Goal: Information Seeking & Learning: Check status

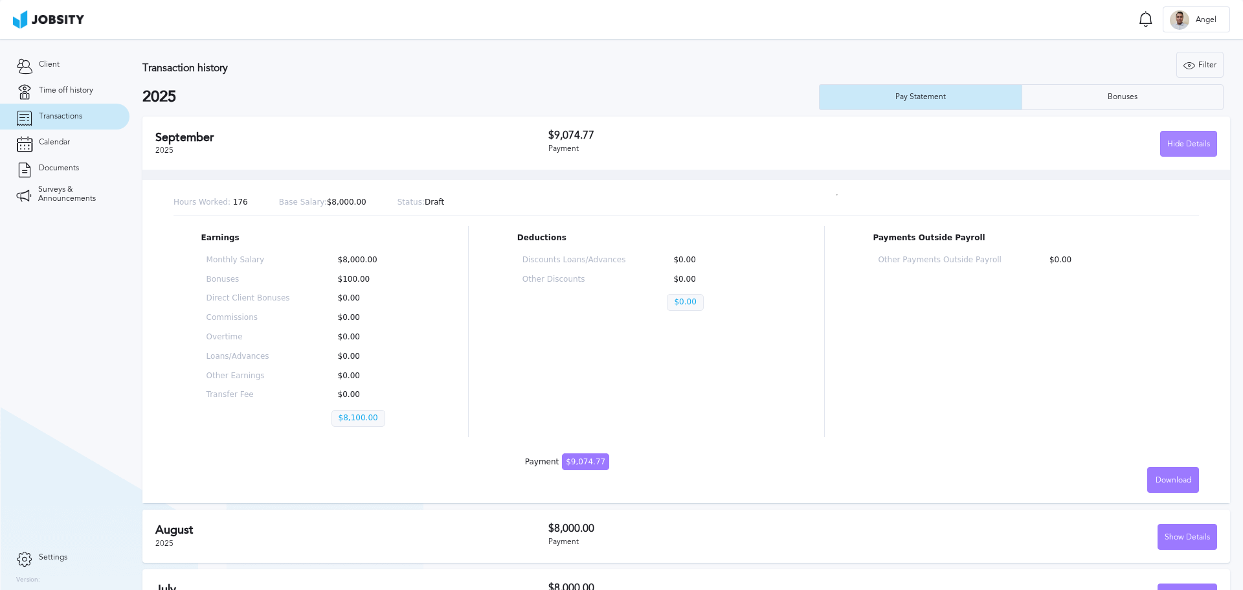
click at [1180, 150] on div "Hide Details" at bounding box center [1189, 144] width 56 height 26
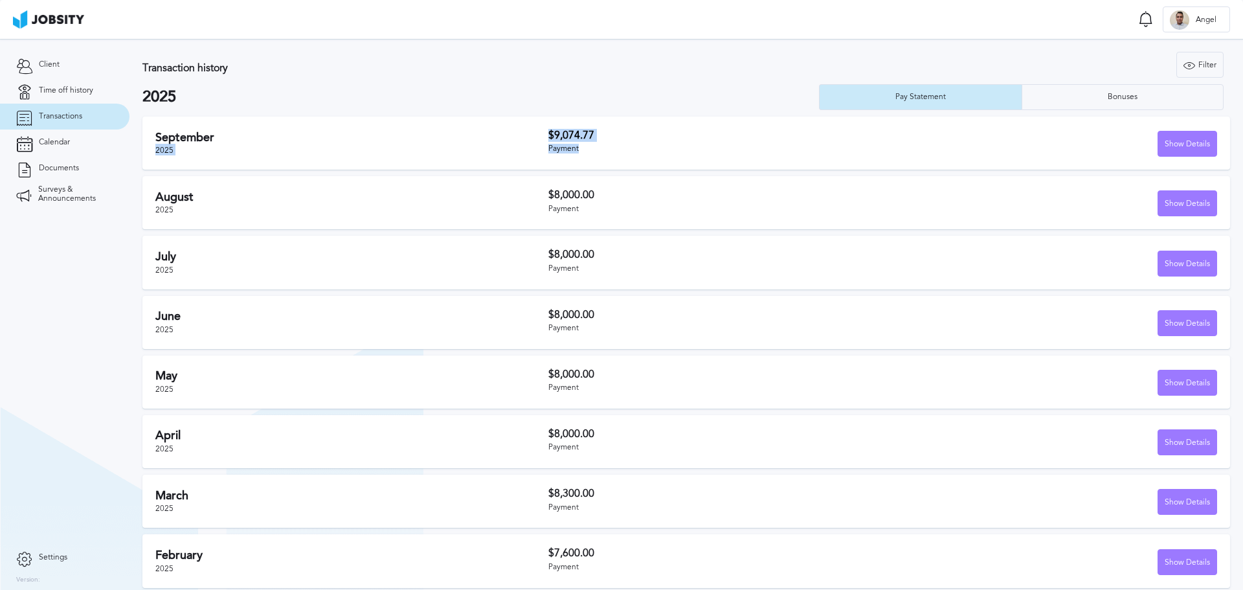
drag, startPoint x: 543, startPoint y: 136, endPoint x: 607, endPoint y: 147, distance: 65.0
click at [607, 147] on div "[DATE] $9,074.77 Payment Show Details" at bounding box center [686, 143] width 1088 height 53
click at [607, 147] on div "Payment" at bounding box center [715, 148] width 335 height 9
drag, startPoint x: 150, startPoint y: 137, endPoint x: 695, endPoint y: 148, distance: 544.6
click at [695, 148] on div "[DATE] $9,074.77 Payment Show Details" at bounding box center [686, 143] width 1088 height 53
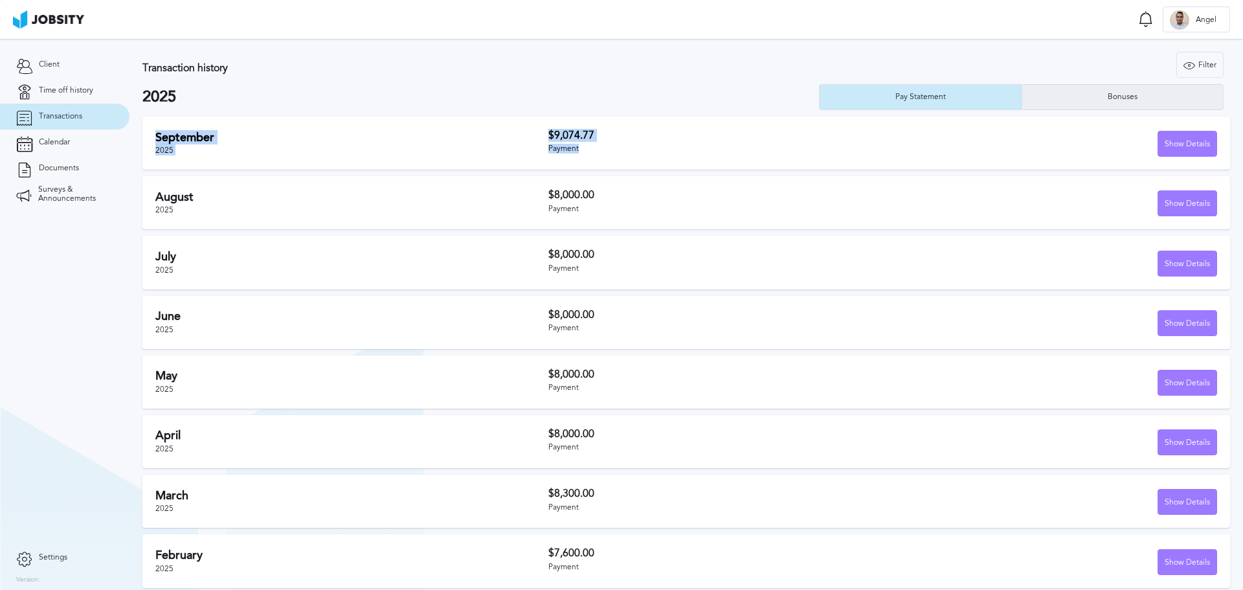
click at [1096, 104] on div "Bonuses" at bounding box center [1122, 97] width 201 height 26
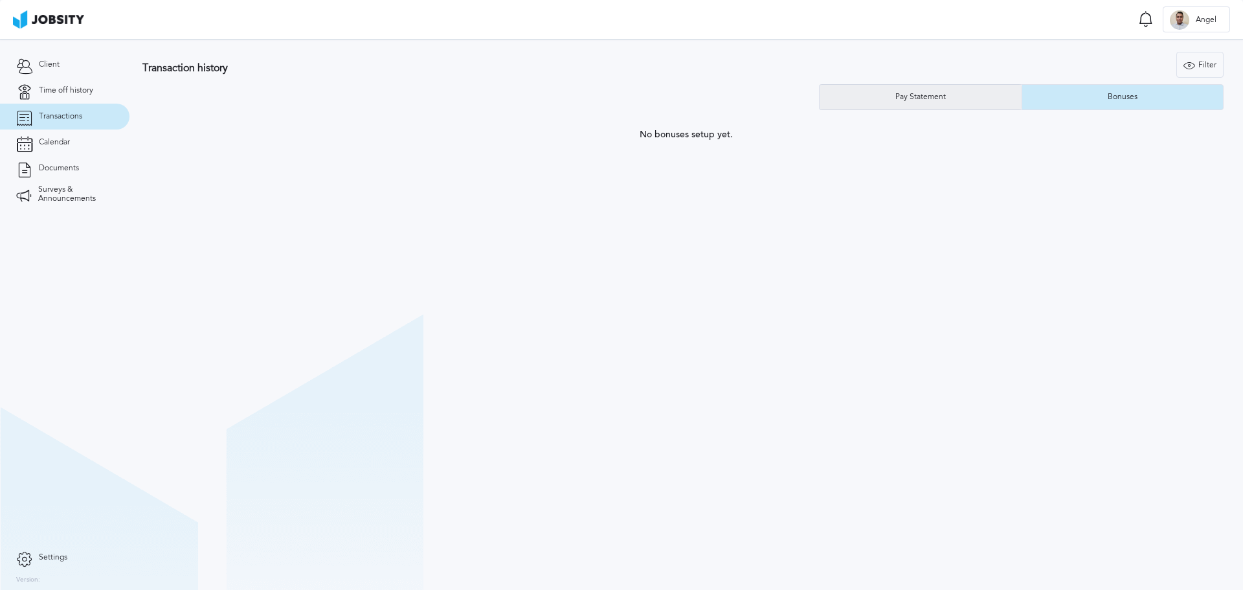
click at [958, 98] on div "Pay Statement" at bounding box center [921, 97] width 202 height 26
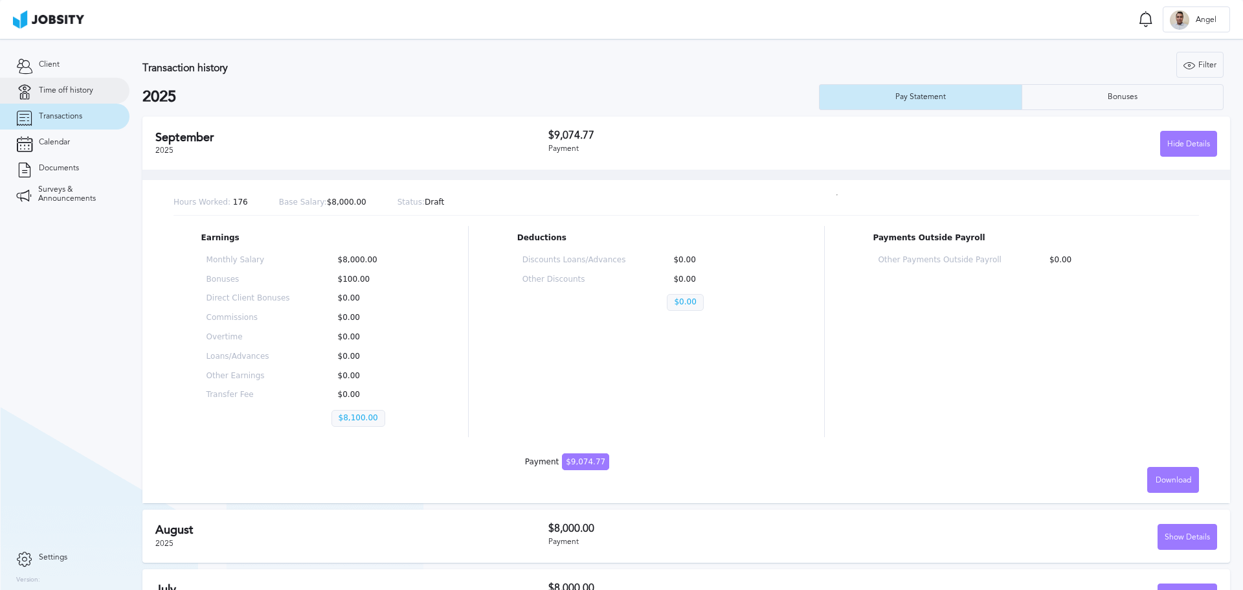
click at [54, 90] on span "Time off history" at bounding box center [66, 90] width 54 height 9
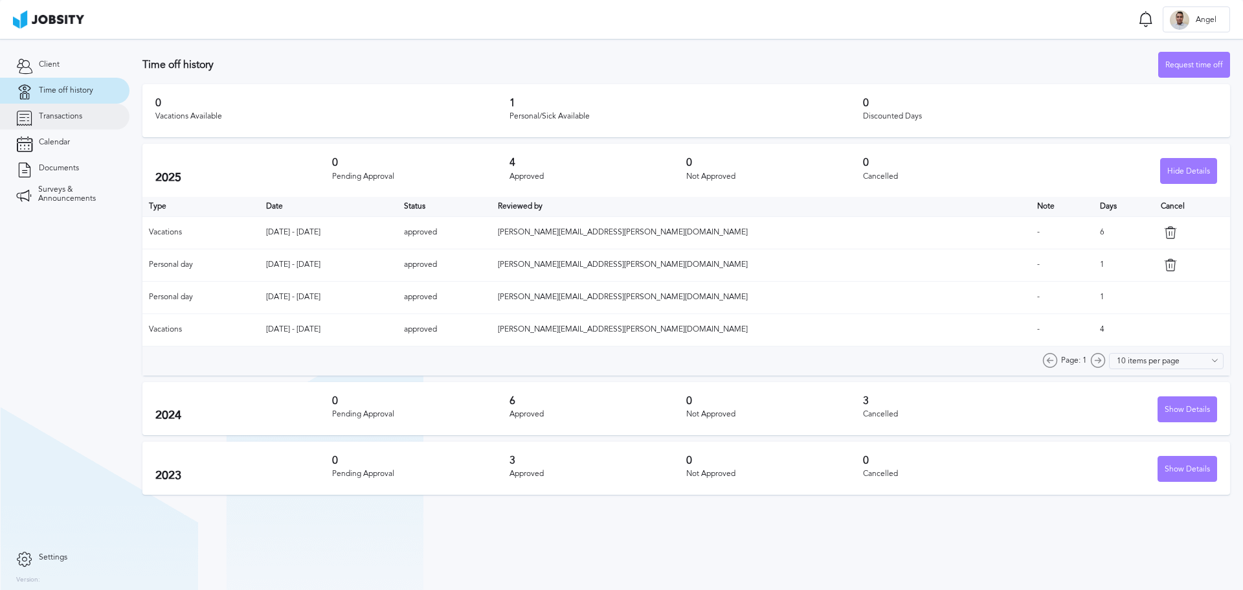
click at [57, 115] on span "Transactions" at bounding box center [60, 116] width 43 height 9
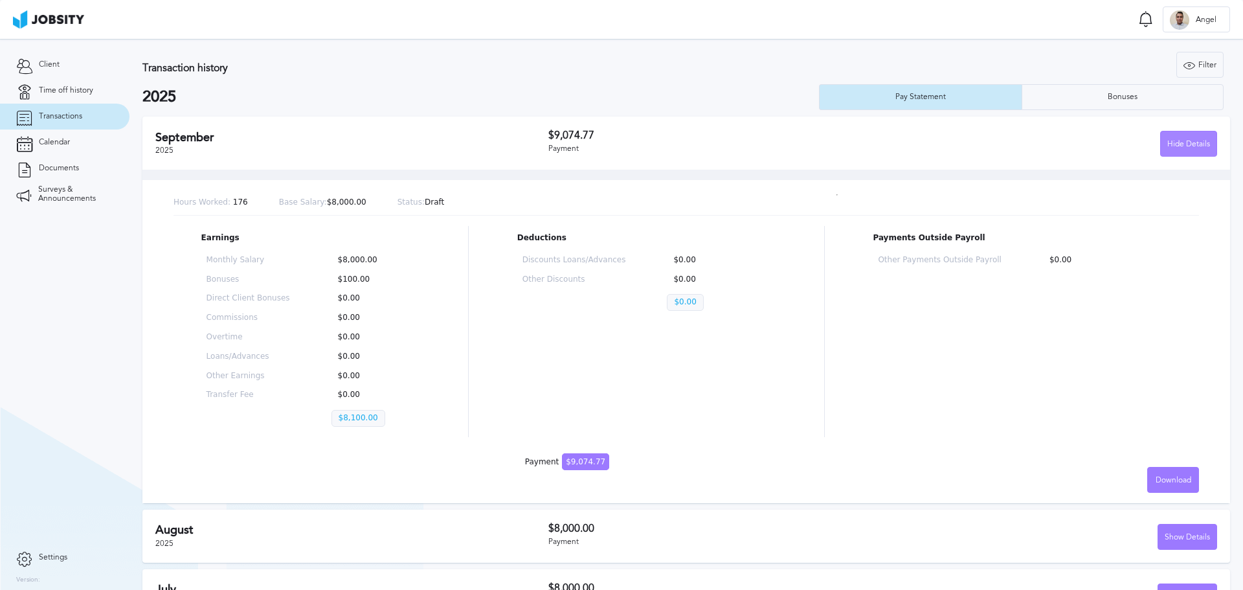
click at [1178, 136] on div "Hide Details" at bounding box center [1189, 144] width 56 height 26
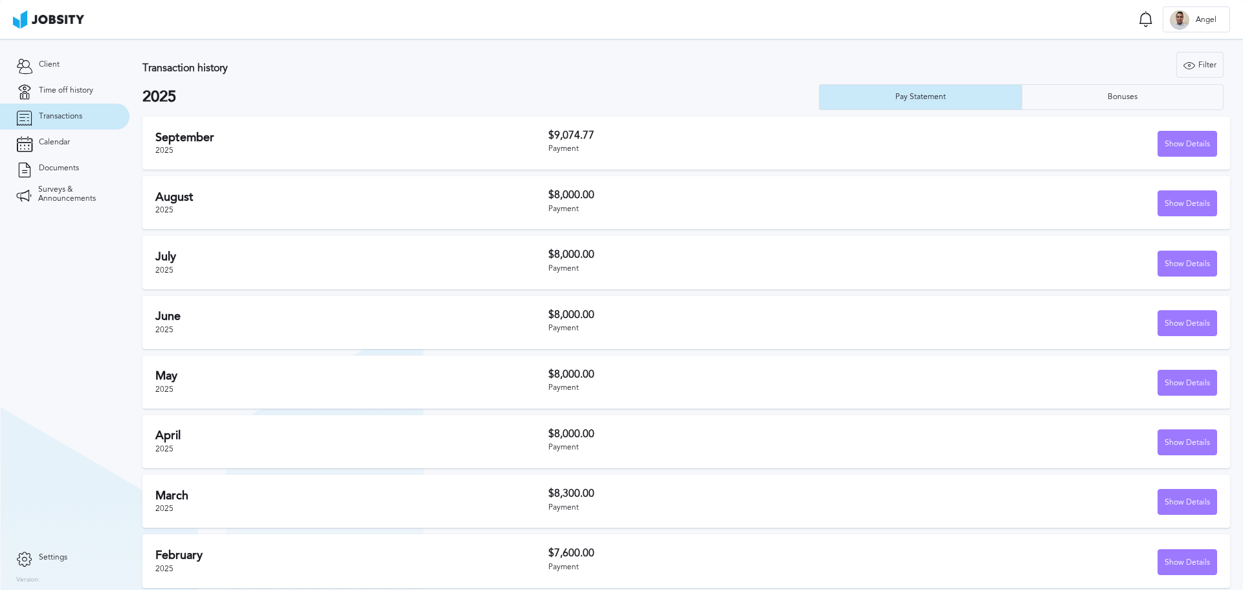
click at [154, 99] on h2 "2025" at bounding box center [480, 97] width 677 height 18
click at [1189, 67] on div "Filter" at bounding box center [1200, 65] width 46 height 26
click at [1141, 131] on input "2025" at bounding box center [1126, 128] width 175 height 26
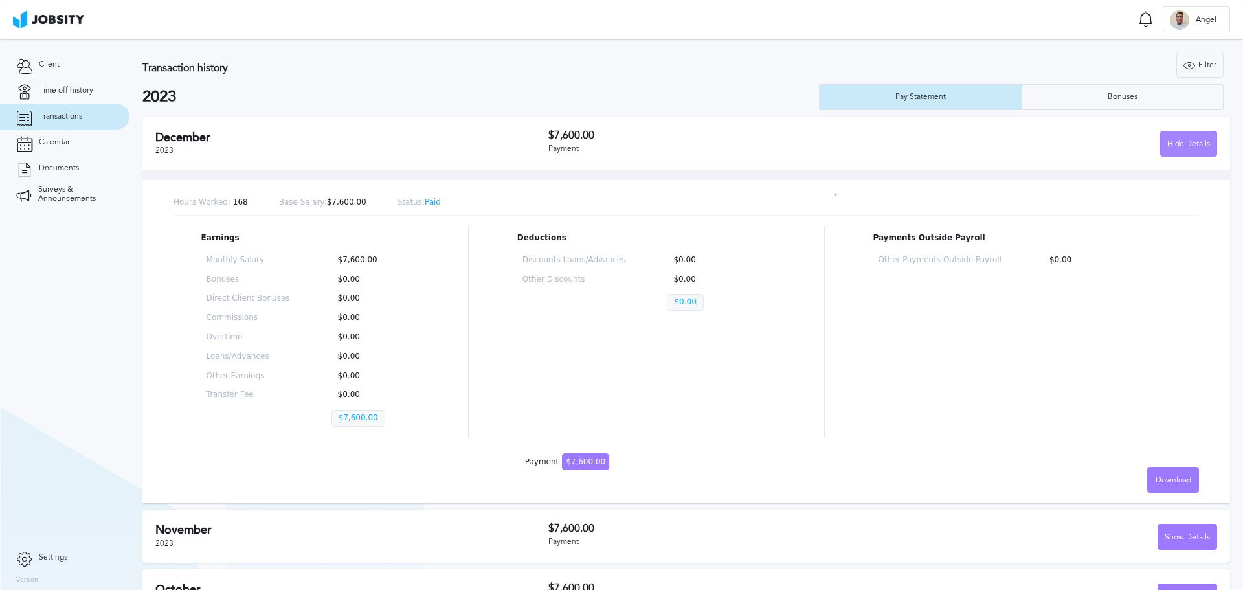
click at [1181, 149] on div "Hide Details" at bounding box center [1189, 144] width 56 height 26
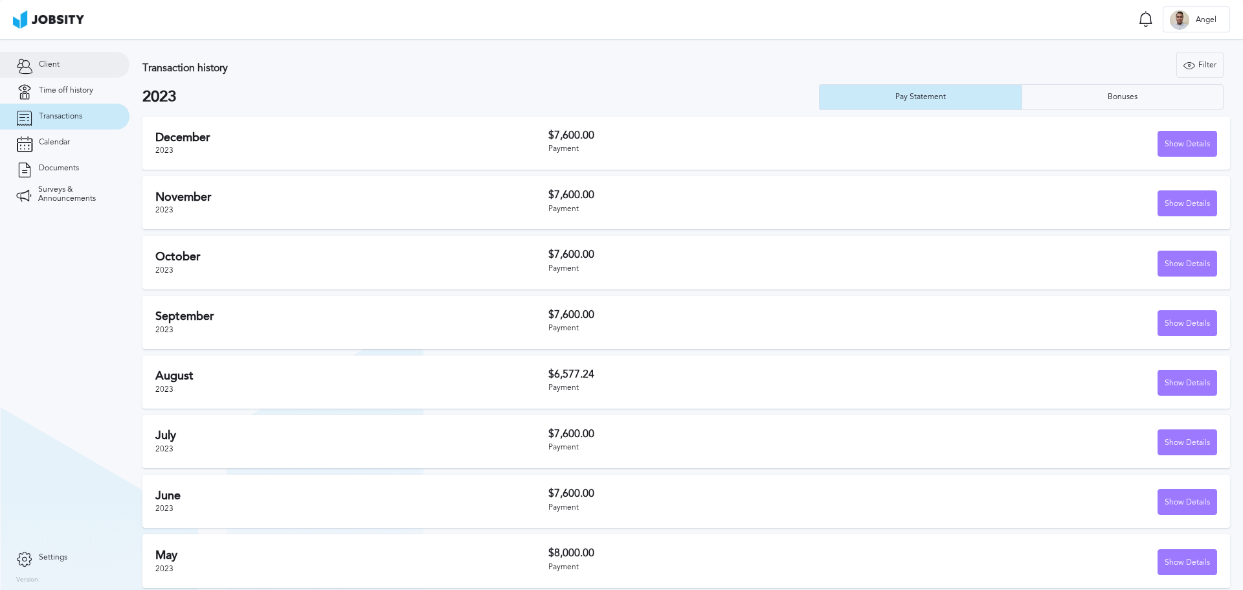
click at [55, 72] on link "Client" at bounding box center [64, 65] width 129 height 26
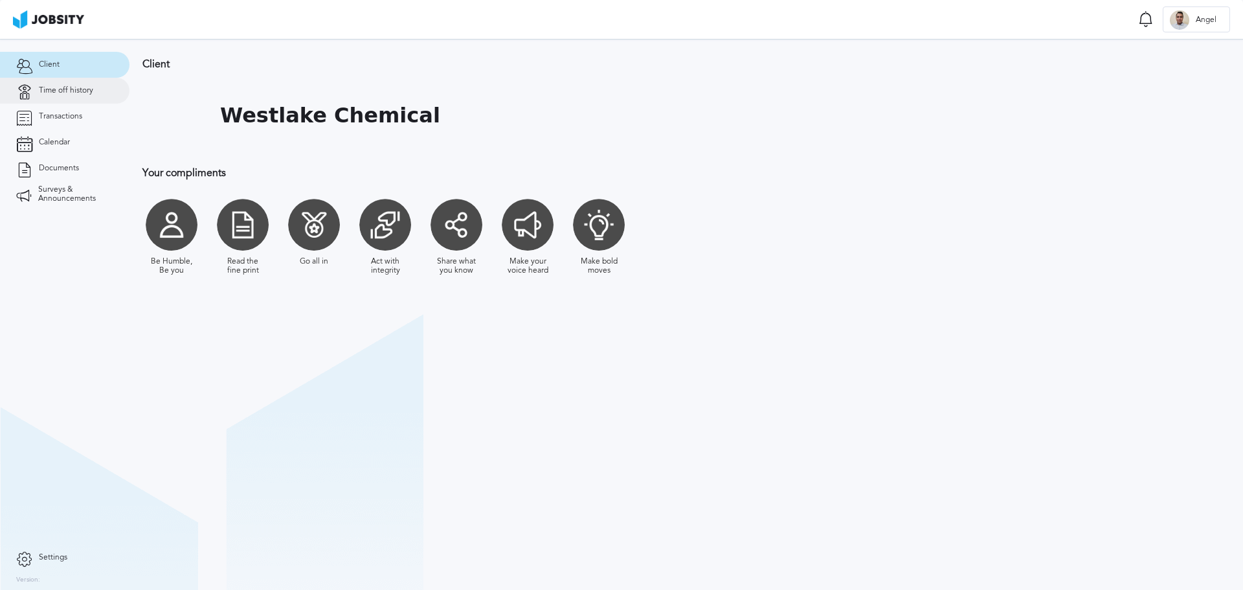
click at [60, 94] on span "Time off history" at bounding box center [66, 90] width 54 height 9
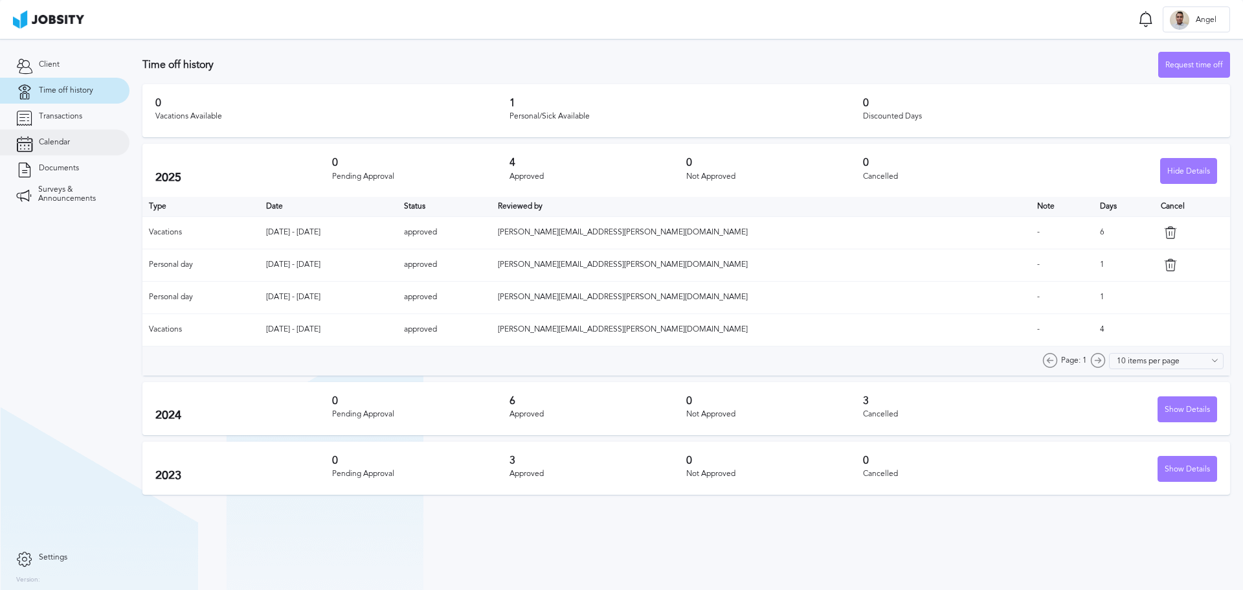
click at [63, 150] on link "Calendar" at bounding box center [64, 142] width 129 height 26
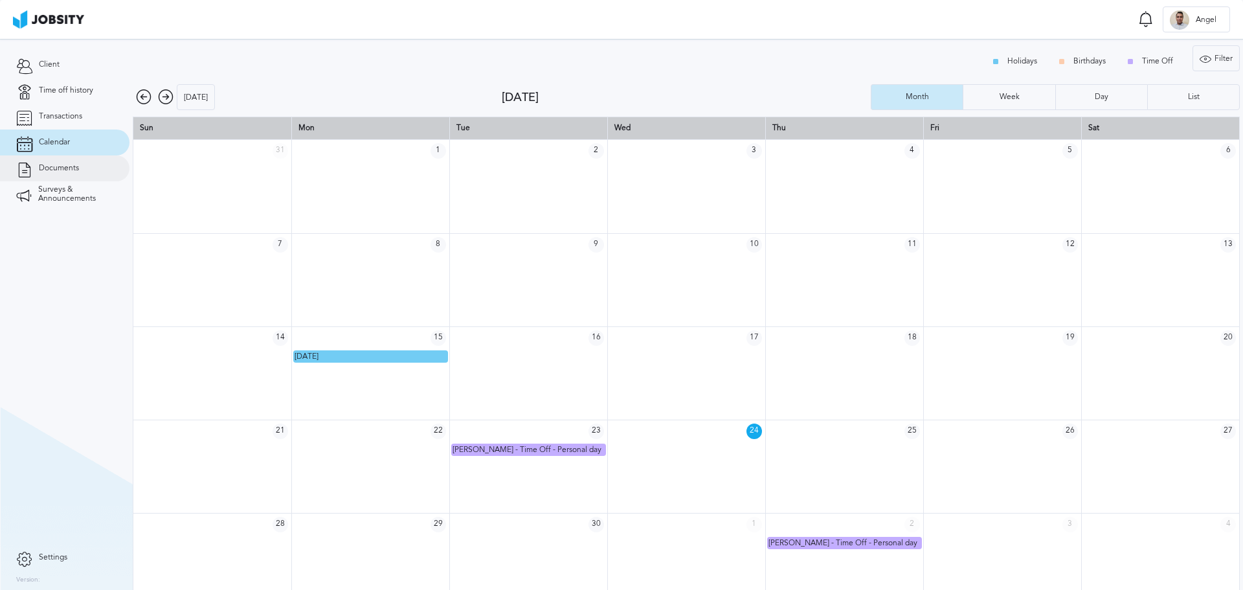
click at [59, 172] on span "Documents" at bounding box center [59, 168] width 40 height 9
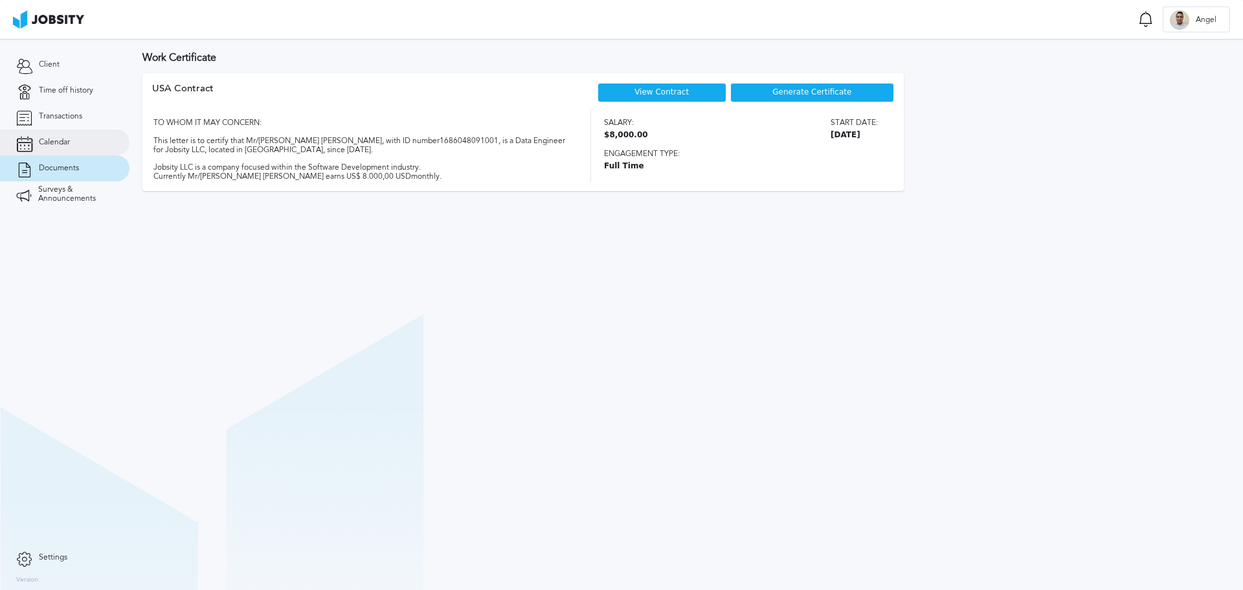
click at [61, 142] on span "Calendar" at bounding box center [54, 142] width 31 height 9
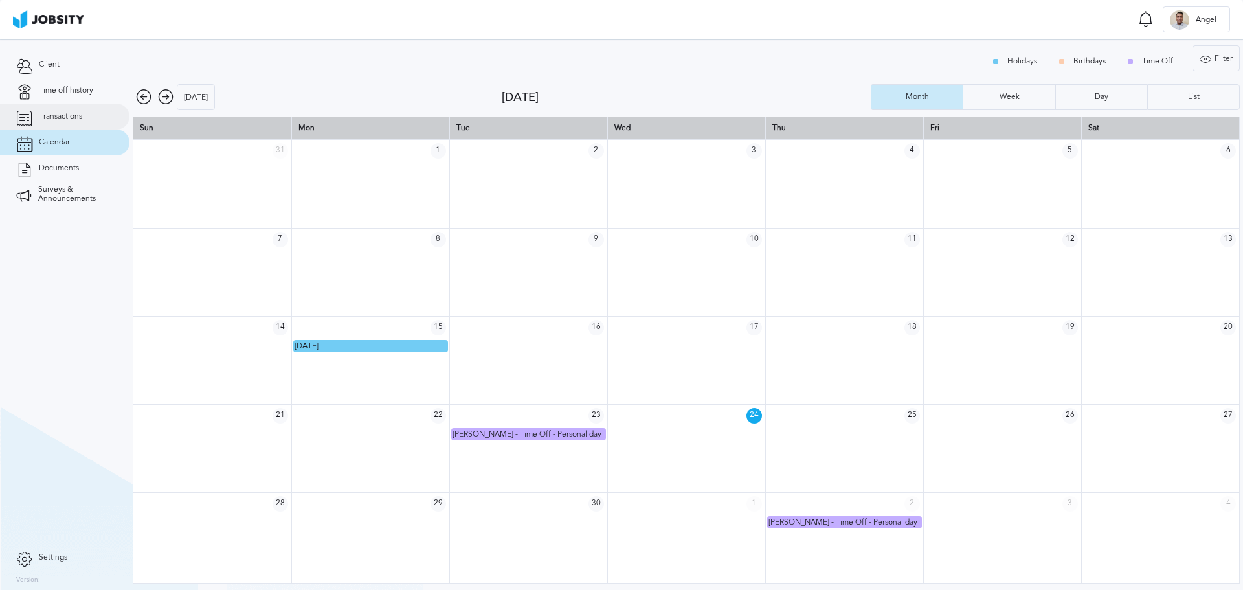
click at [66, 118] on span "Transactions" at bounding box center [60, 116] width 43 height 9
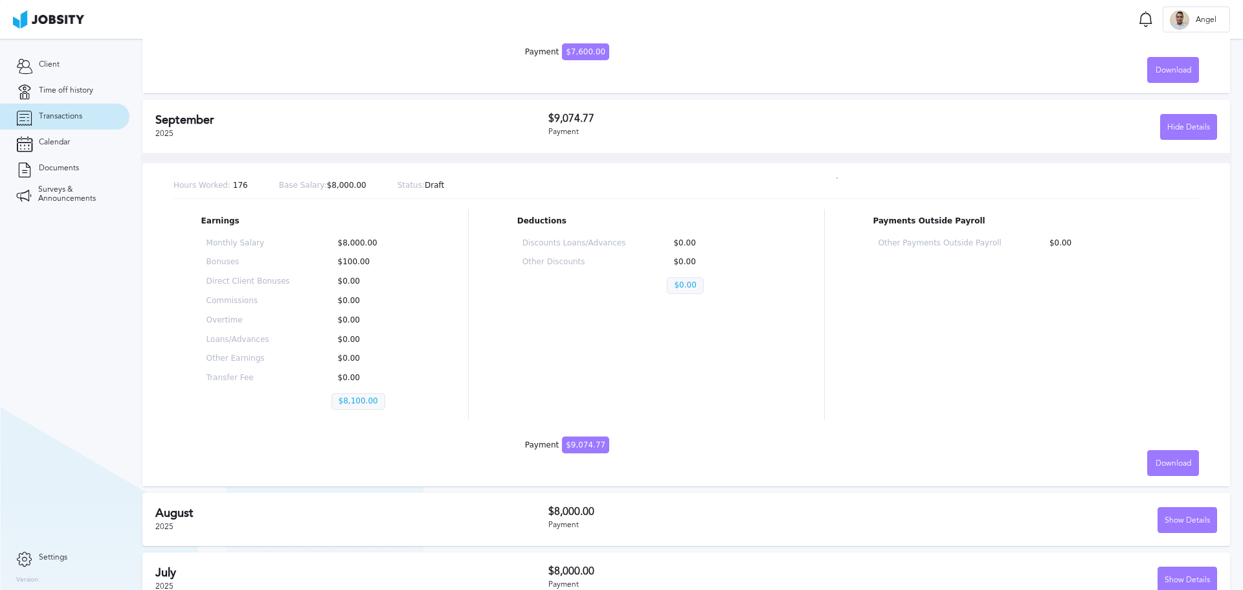
scroll to position [388, 0]
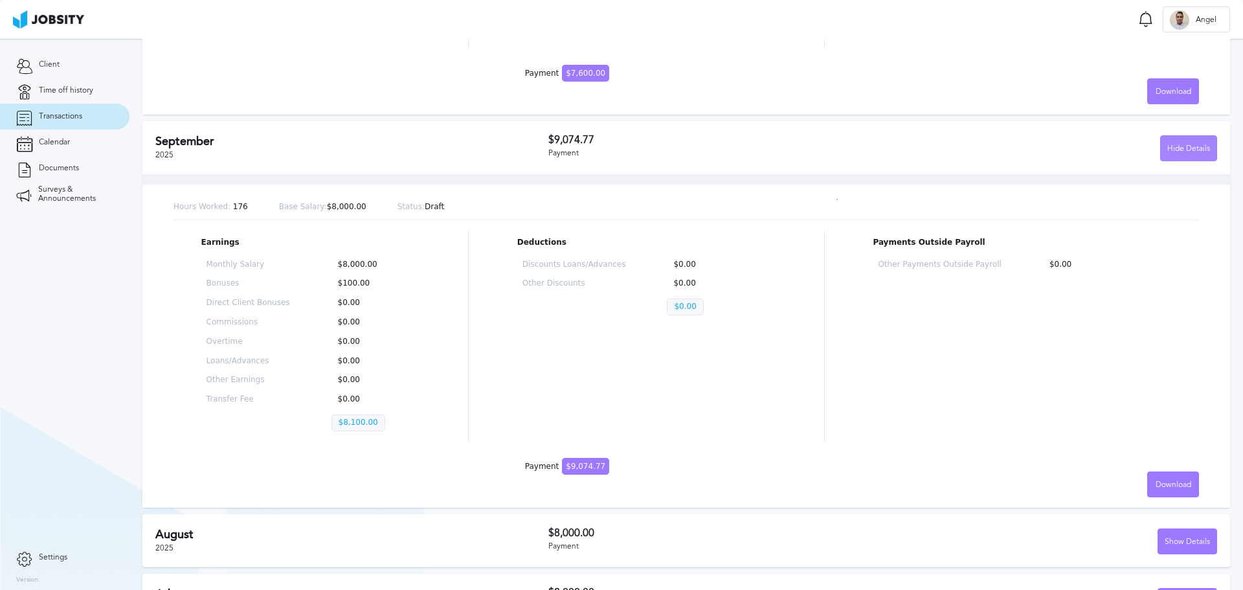
click at [1198, 153] on div "Hide Details" at bounding box center [1189, 149] width 56 height 26
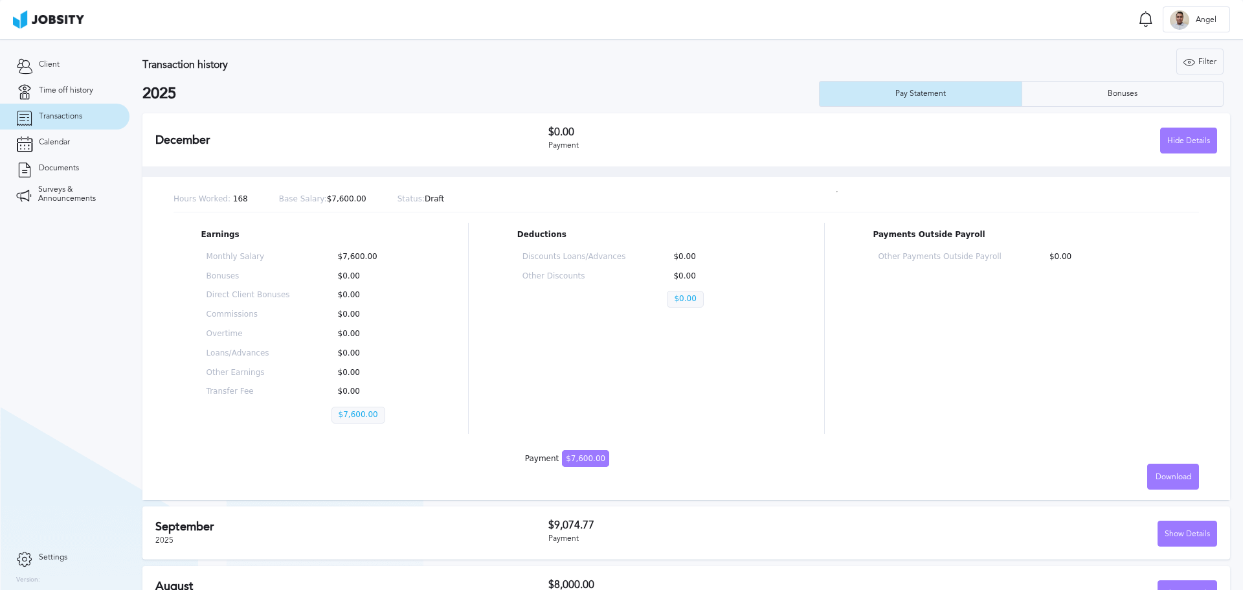
scroll to position [0, 0]
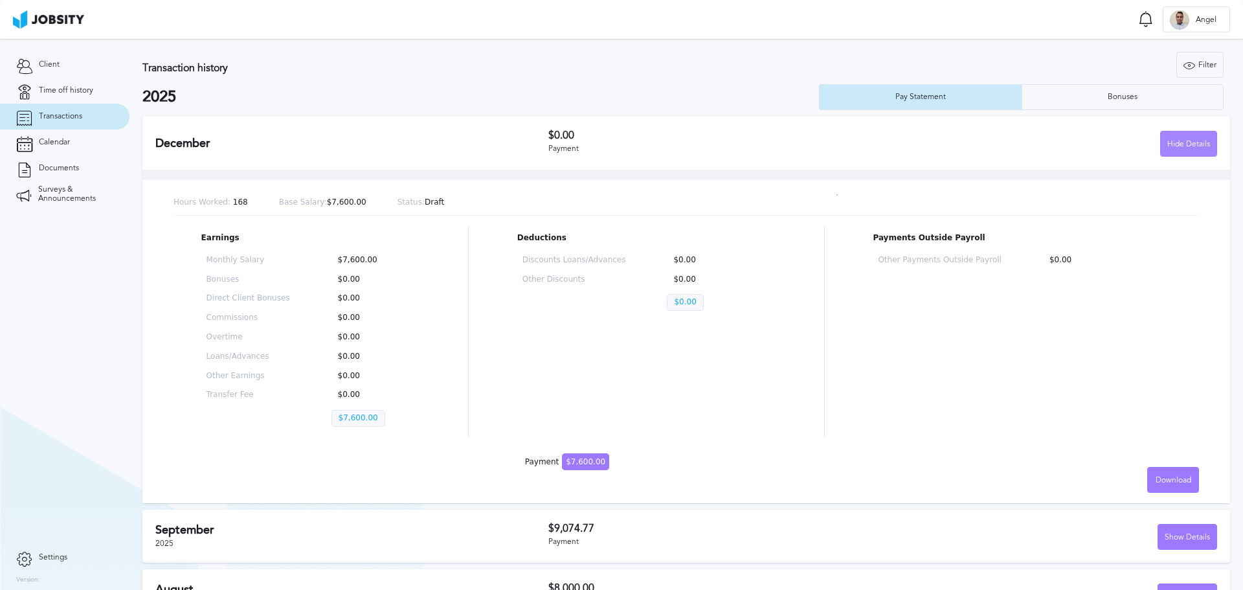
click at [1168, 135] on div "Hide Details" at bounding box center [1189, 144] width 56 height 26
click at [1176, 148] on div "Hide Details" at bounding box center [1189, 144] width 56 height 26
click at [1195, 66] on div "Filter" at bounding box center [1200, 65] width 46 height 26
click at [1066, 132] on input "2025" at bounding box center [1126, 128] width 175 height 26
click at [1048, 129] on input "2025" at bounding box center [1126, 128] width 175 height 26
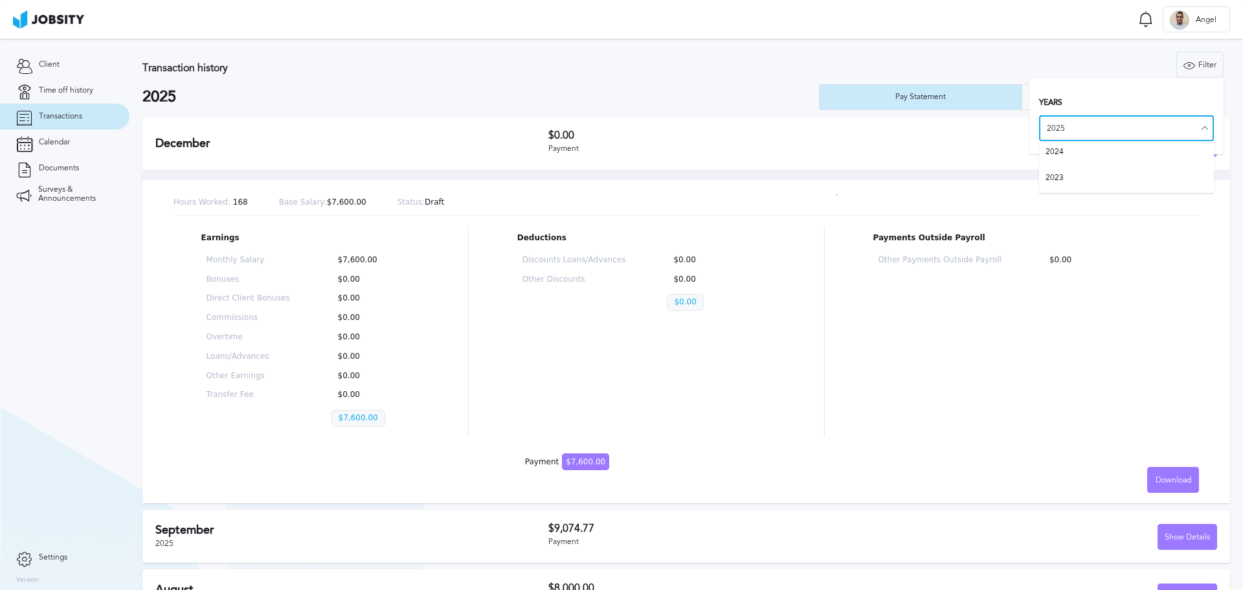
click at [1045, 130] on input "2025" at bounding box center [1126, 128] width 175 height 26
click at [1097, 103] on h3 "Years" at bounding box center [1126, 102] width 175 height 9
click at [1193, 74] on div "Filter" at bounding box center [1200, 65] width 46 height 26
click at [55, 97] on link "Time off history" at bounding box center [64, 91] width 129 height 26
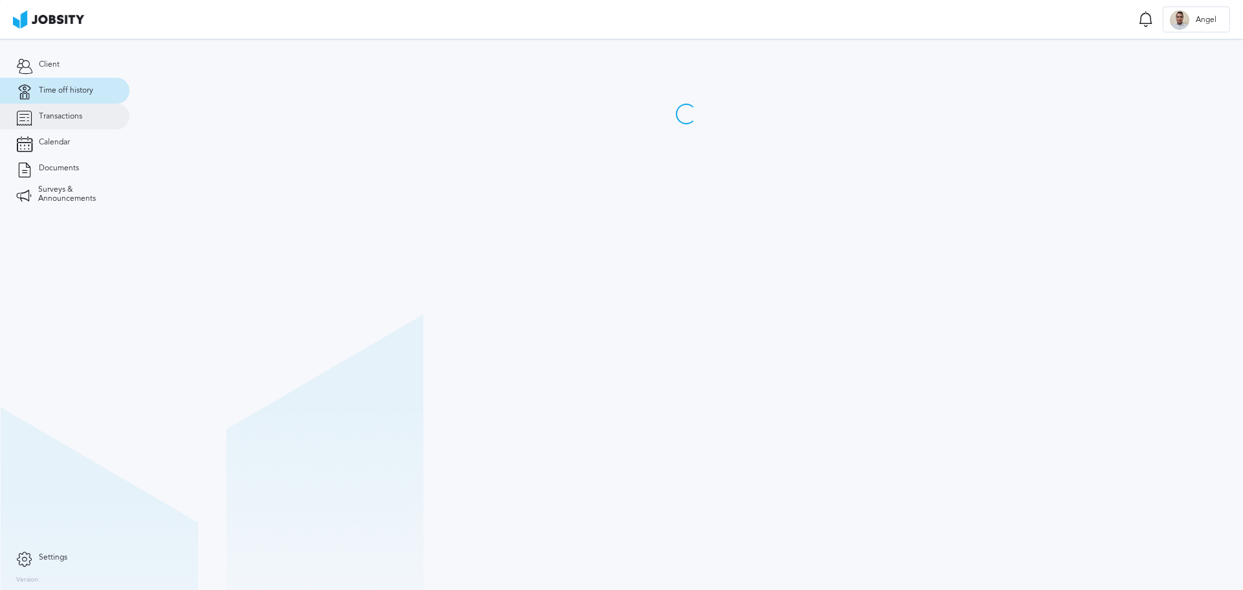
click at [60, 113] on span "Transactions" at bounding box center [60, 116] width 43 height 9
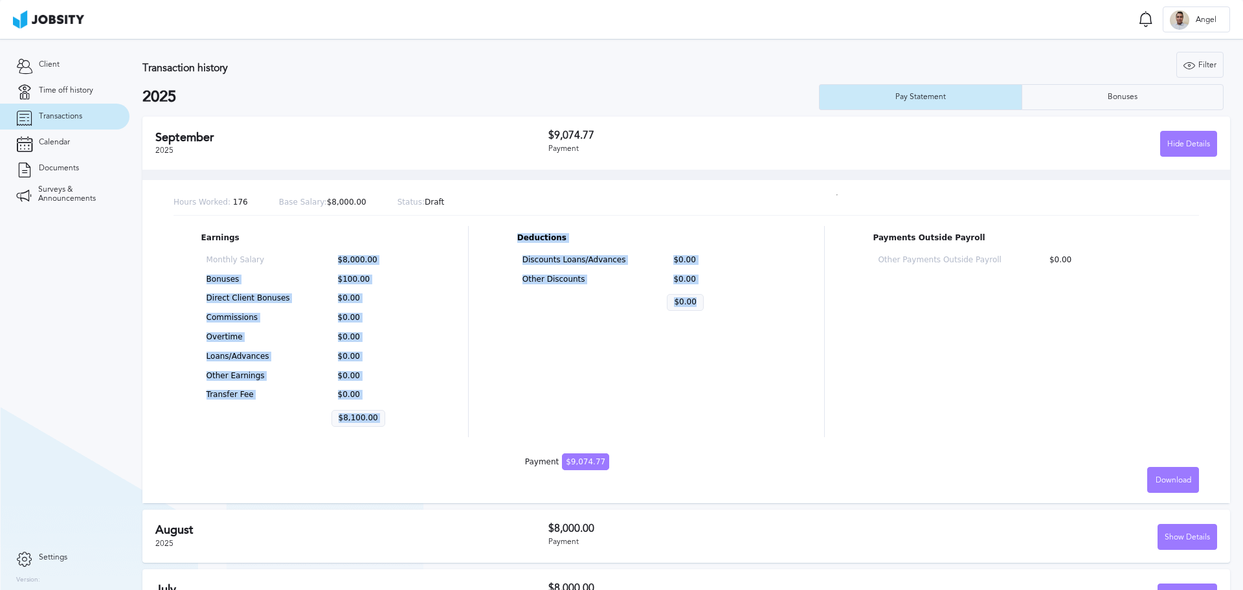
drag, startPoint x: 327, startPoint y: 258, endPoint x: 838, endPoint y: 431, distance: 539.1
click at [838, 431] on div "Earnings Monthly Salary $8,000.00 Bonuses $100.00 Direct Client Bonuses $0.00 C…" at bounding box center [687, 331] width 1026 height 211
click at [1179, 150] on div "Hide Details" at bounding box center [1189, 144] width 56 height 26
